Goal: Transaction & Acquisition: Purchase product/service

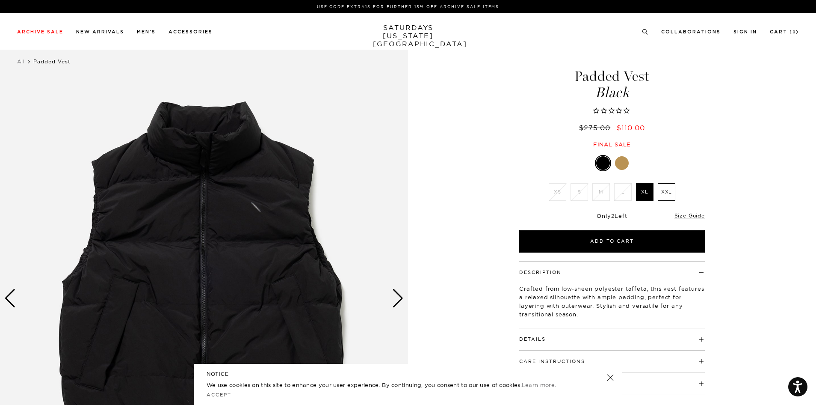
click at [398, 297] on div "Next slide" at bounding box center [398, 298] width 12 height 19
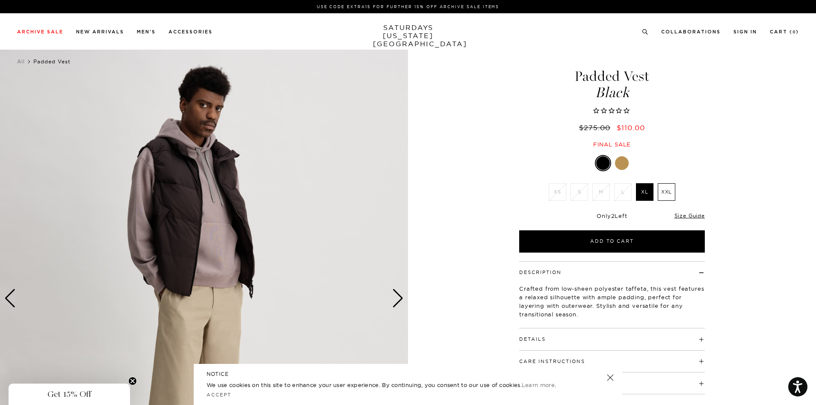
click at [398, 297] on div "Next slide" at bounding box center [398, 298] width 12 height 19
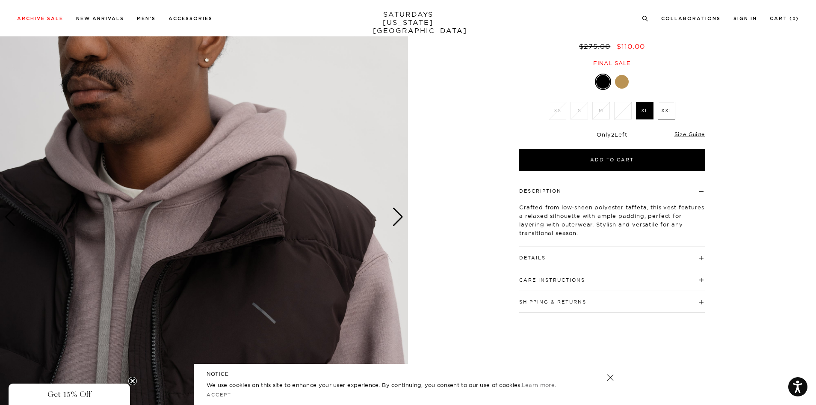
scroll to position [80, 0]
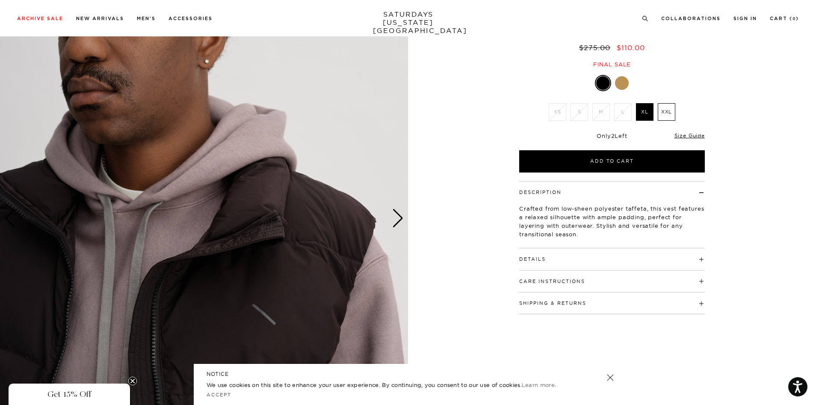
click at [396, 225] on div "Next slide" at bounding box center [398, 218] width 12 height 19
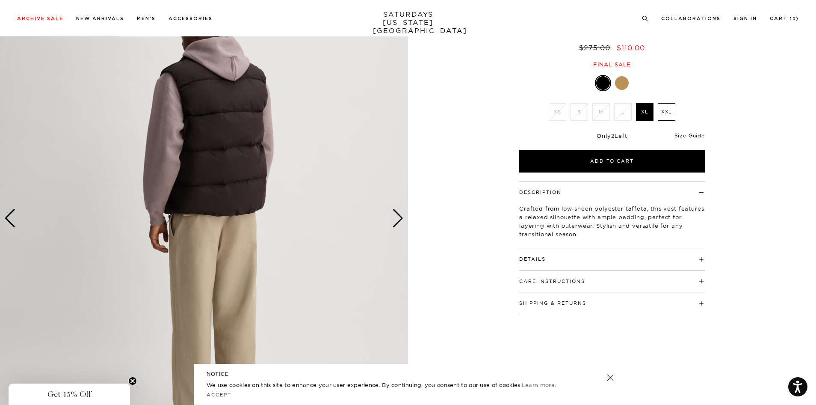
click at [396, 225] on div "Next slide" at bounding box center [398, 218] width 12 height 19
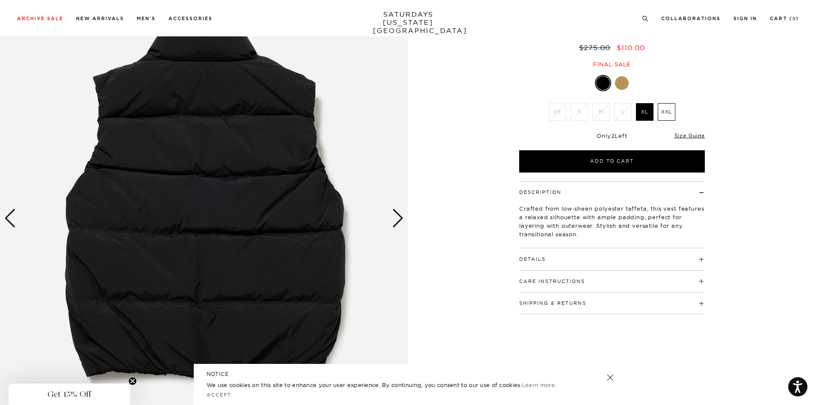
click at [397, 222] on div "Next slide" at bounding box center [398, 218] width 12 height 19
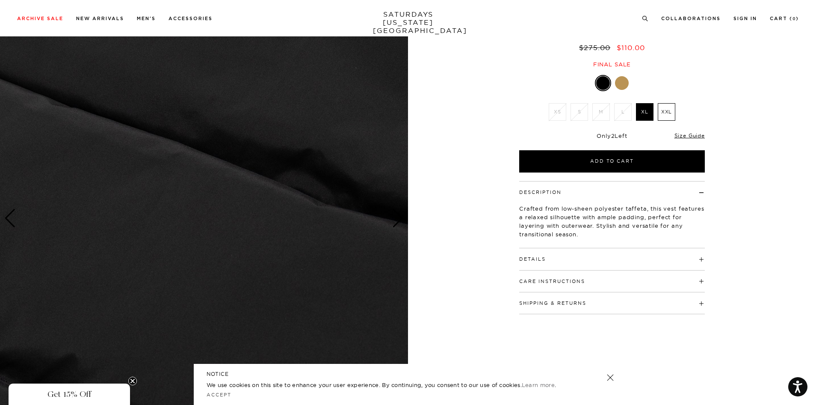
click at [396, 220] on div "Next slide" at bounding box center [398, 218] width 12 height 19
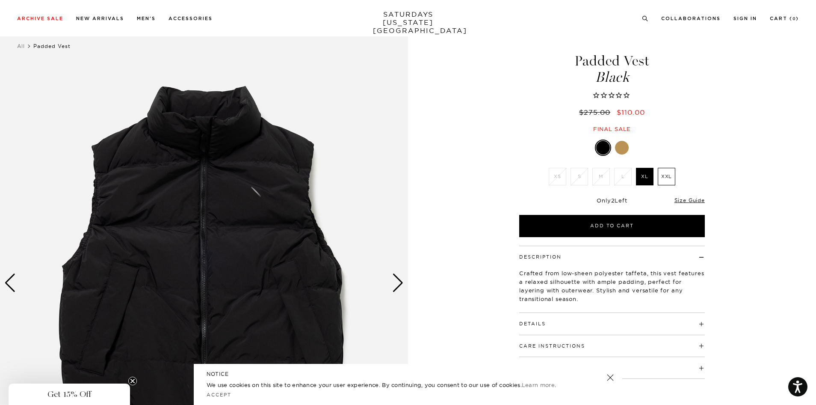
scroll to position [5, 0]
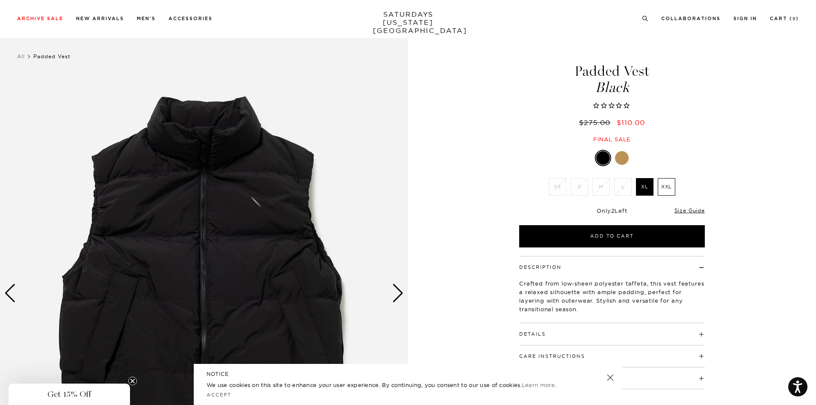
click at [616, 157] on div at bounding box center [622, 158] width 14 height 14
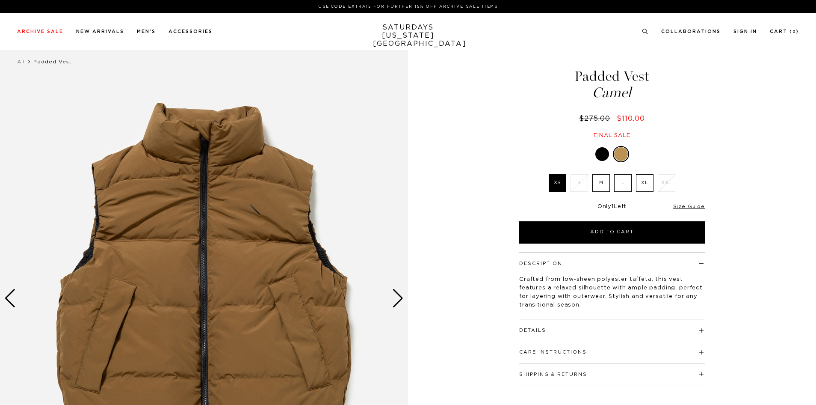
click at [601, 157] on div at bounding box center [602, 154] width 14 height 14
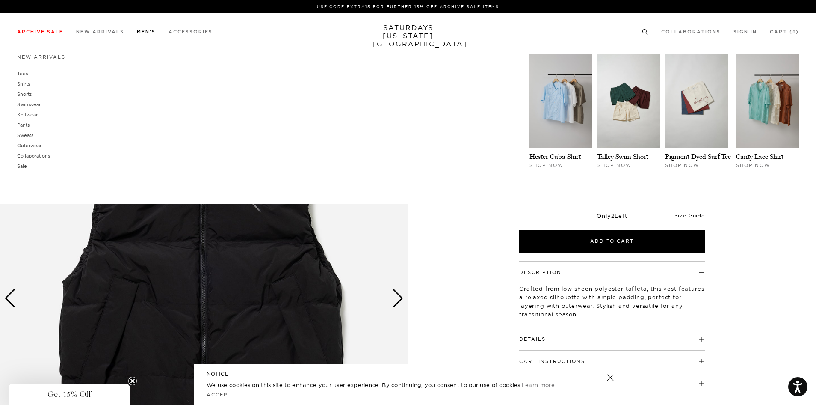
click at [148, 33] on link "Men's" at bounding box center [146, 32] width 19 height 5
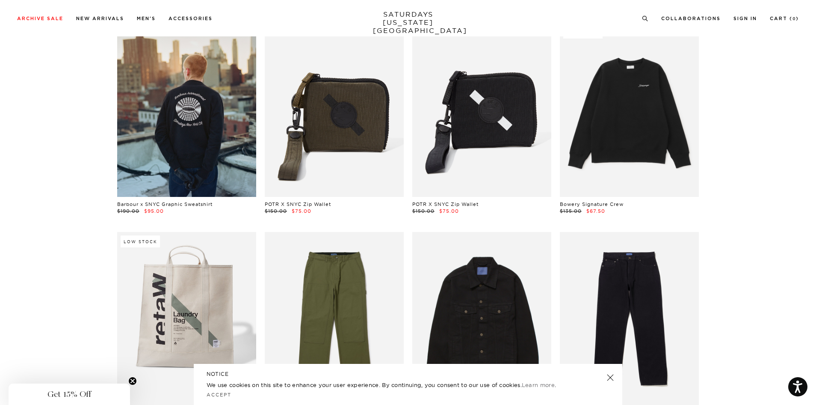
scroll to position [5489, 0]
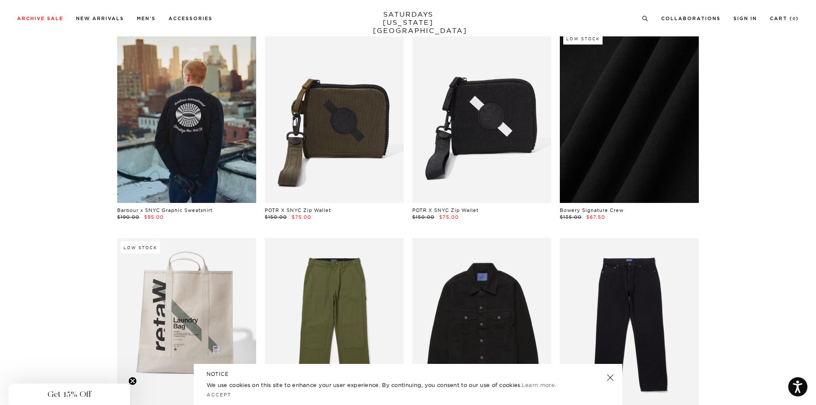
click at [665, 106] on link at bounding box center [629, 116] width 139 height 174
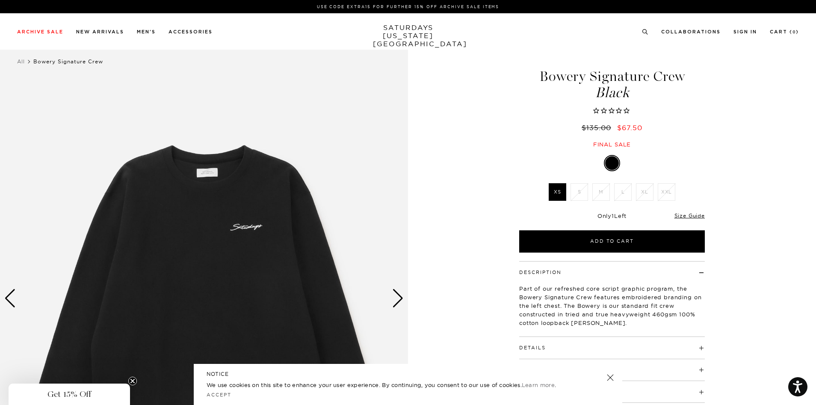
click at [398, 298] on div "Next slide" at bounding box center [398, 298] width 12 height 19
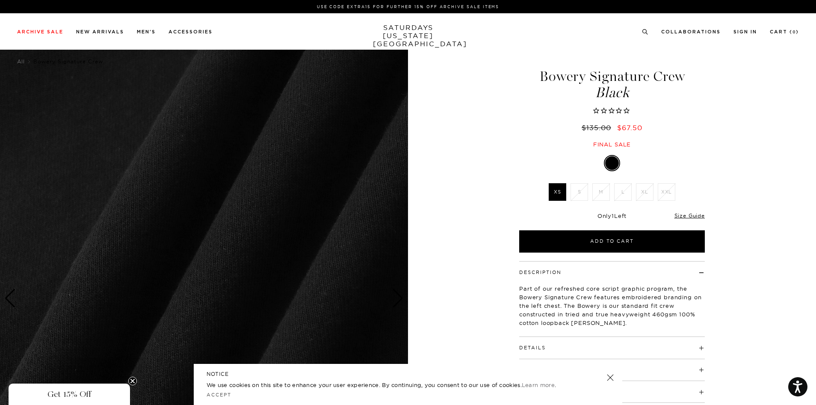
click at [398, 298] on div "Next slide" at bounding box center [398, 298] width 12 height 19
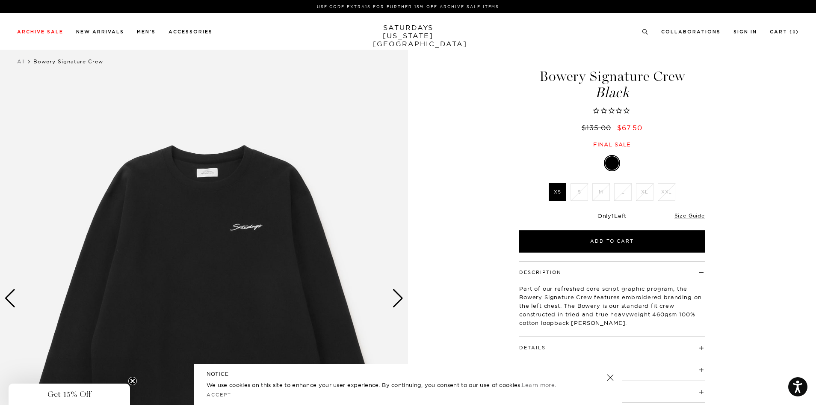
click at [398, 298] on div "Next slide" at bounding box center [398, 298] width 12 height 19
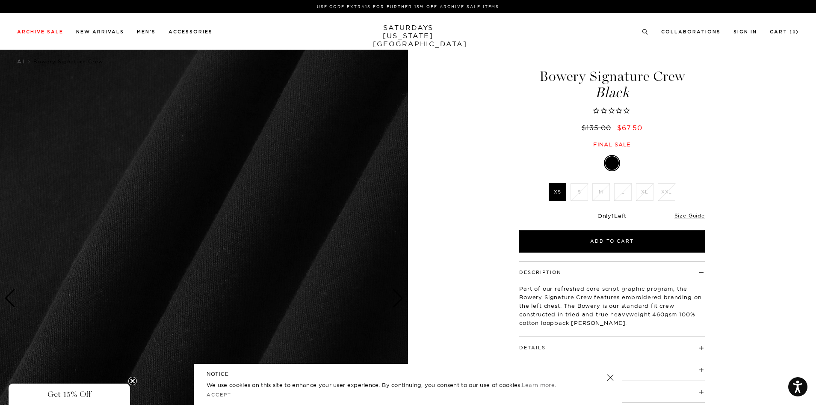
click at [398, 298] on div "Next slide" at bounding box center [398, 298] width 12 height 19
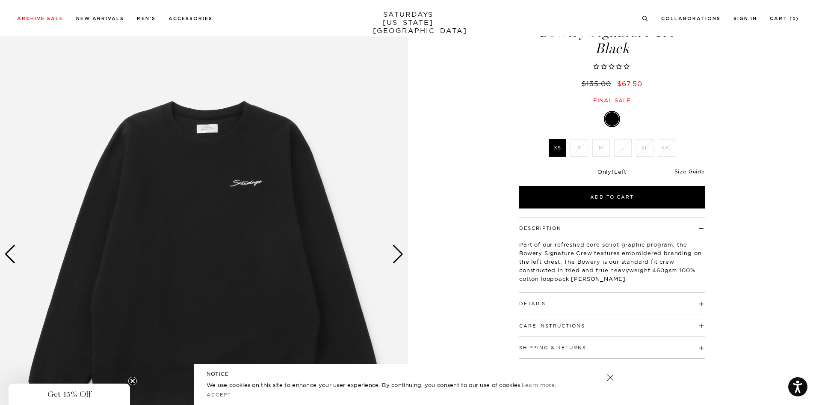
scroll to position [44, 0]
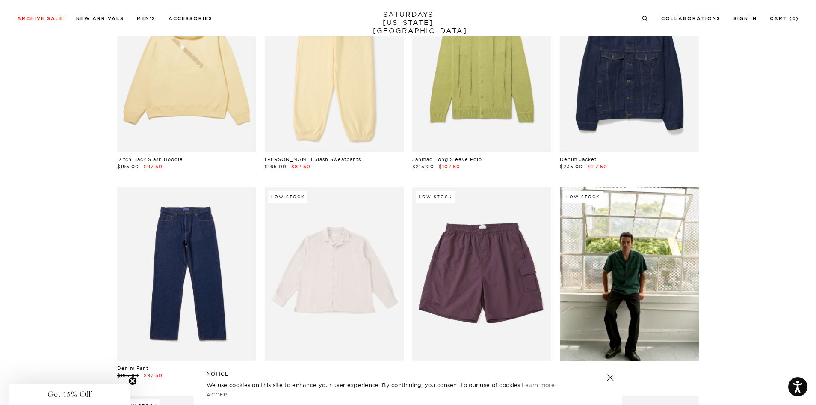
scroll to position [4554, 0]
